Goal: Ask a question

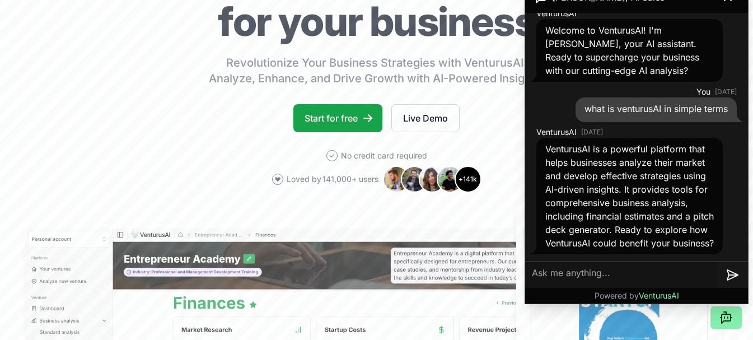
scroll to position [280, 0]
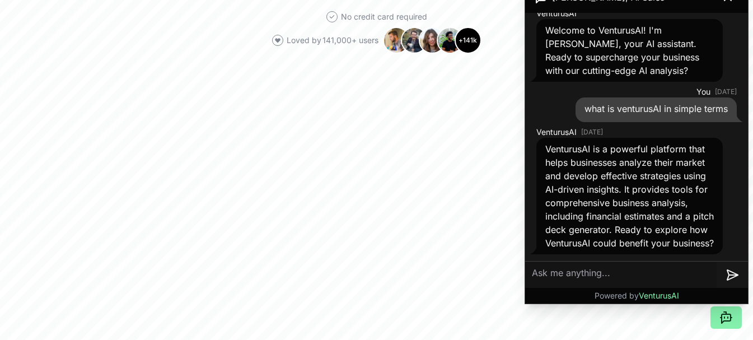
click at [600, 275] on textarea at bounding box center [621, 275] width 192 height 27
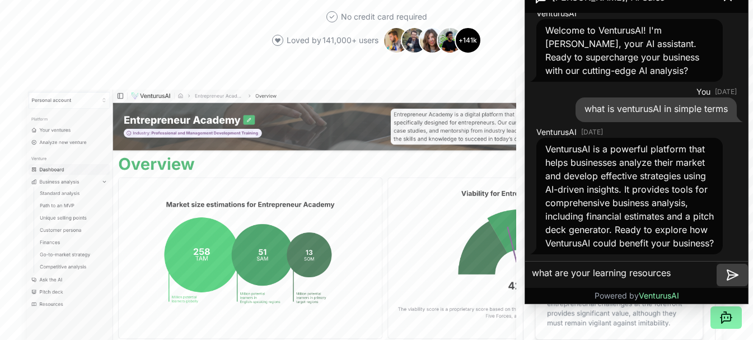
type textarea "what are your learning resources"
click at [736, 271] on icon at bounding box center [732, 274] width 13 height 13
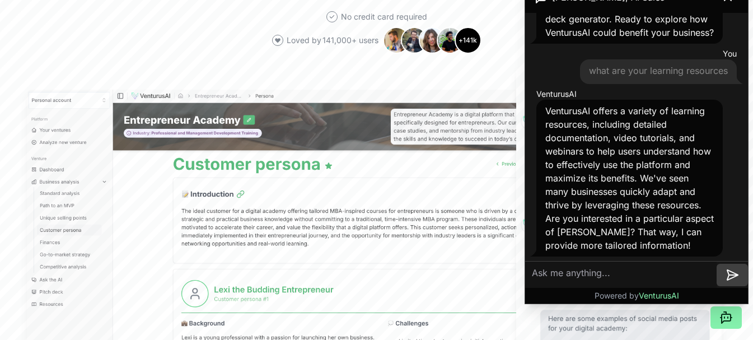
scroll to position [251, 0]
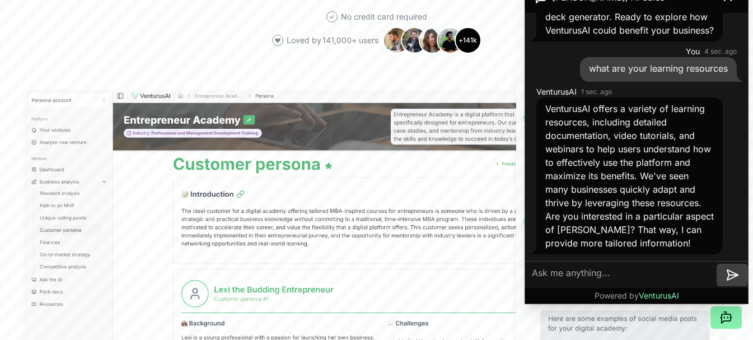
click at [593, 273] on textarea at bounding box center [621, 275] width 192 height 27
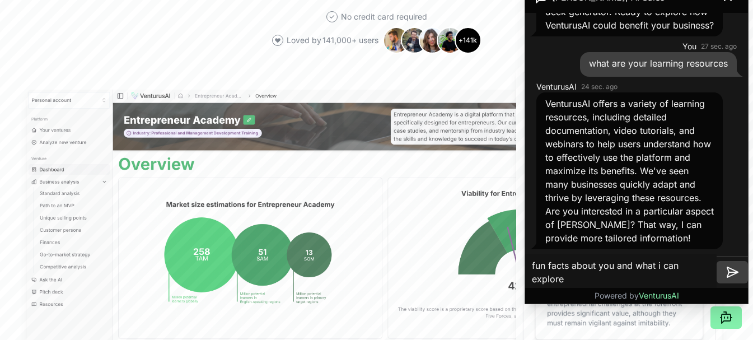
type textarea "fun facts about you and what i can explore"
click at [732, 270] on icon at bounding box center [732, 271] width 13 height 13
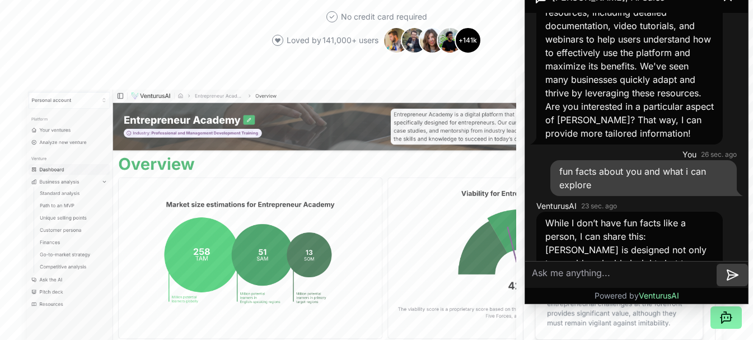
scroll to position [278, 0]
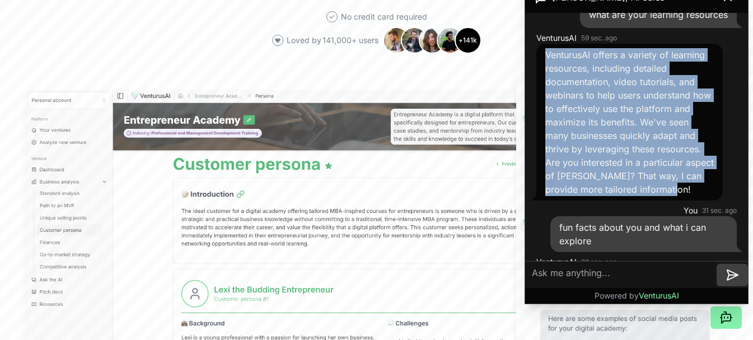
drag, startPoint x: 547, startPoint y: 69, endPoint x: 699, endPoint y: 210, distance: 208.1
click at [700, 200] on div "VenturusAI offers a variety of learning resources, including detailed documenta…" at bounding box center [630, 122] width 186 height 157
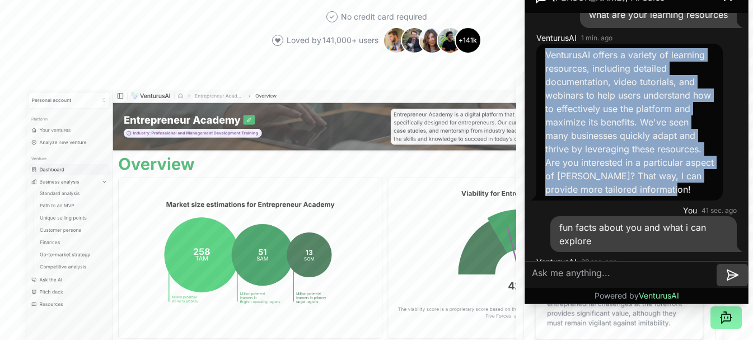
copy span "VenturusAI offers a variety of learning resources, including detailed documenta…"
drag, startPoint x: 659, startPoint y: 186, endPoint x: 540, endPoint y: 201, distance: 119.7
click at [540, 200] on div "VenturusAI offers a variety of learning resources, including detailed documenta…" at bounding box center [630, 122] width 186 height 157
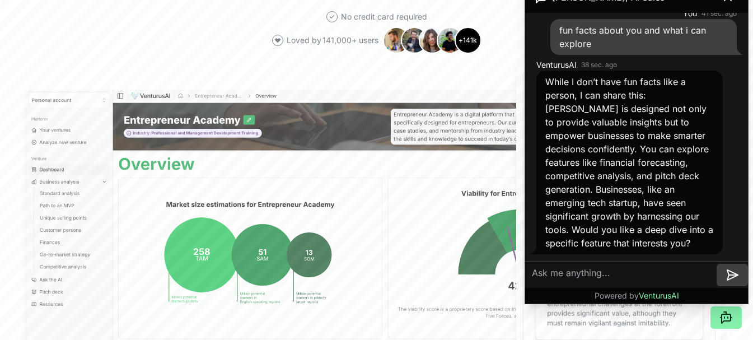
scroll to position [502, 0]
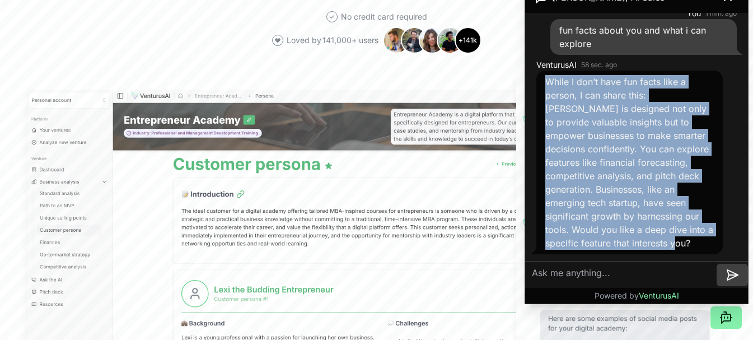
drag, startPoint x: 556, startPoint y: 80, endPoint x: 705, endPoint y: 237, distance: 216.7
click at [715, 248] on div "While I don’t have fun facts like a person, I can share this: [PERSON_NAME] is …" at bounding box center [630, 163] width 186 height 184
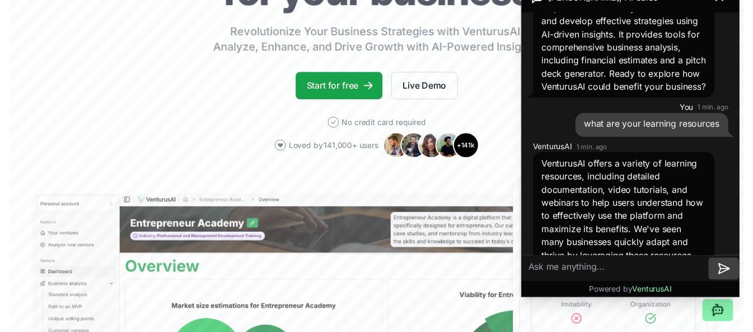
scroll to position [168, 0]
